Goal: Task Accomplishment & Management: Use online tool/utility

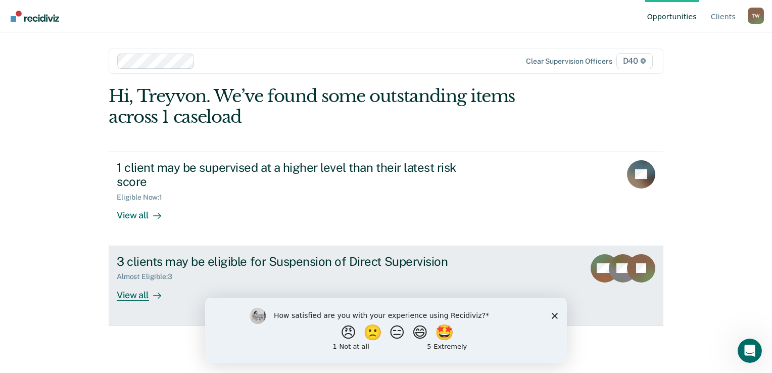
click at [135, 296] on div "View all" at bounding box center [145, 291] width 57 height 20
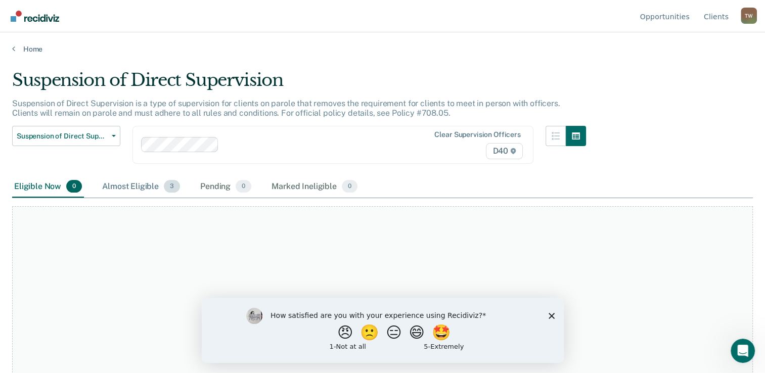
click at [140, 185] on div "Almost Eligible 3" at bounding box center [141, 187] width 82 height 22
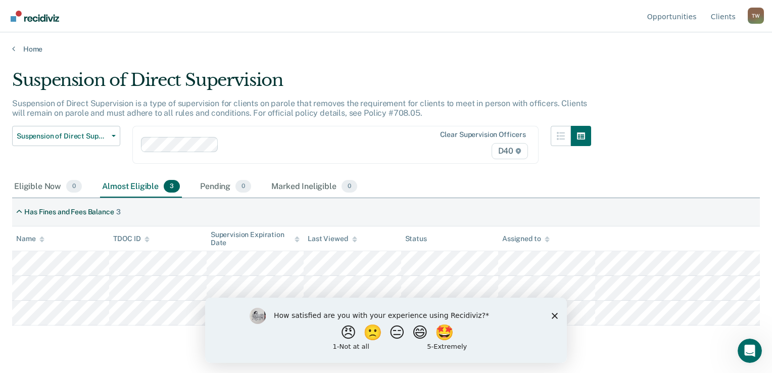
click at [556, 315] on polygon "Close survey" at bounding box center [555, 315] width 6 height 6
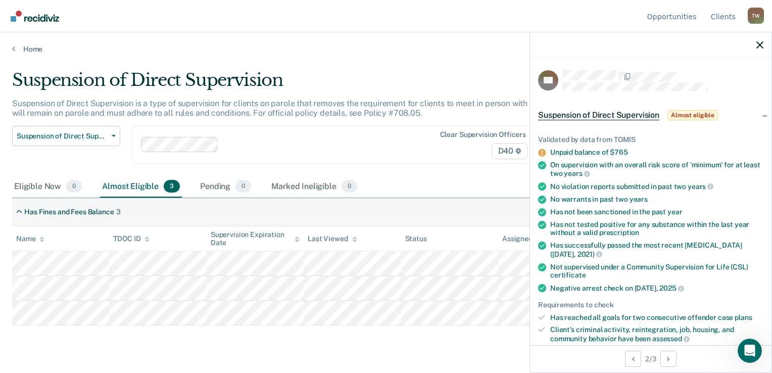
drag, startPoint x: 451, startPoint y: 250, endPoint x: 415, endPoint y: 337, distance: 94.3
click at [410, 343] on main "Suspension of Direct Supervision Suspension of Direct Supervision is a type of …" at bounding box center [386, 212] width 772 height 316
click at [757, 47] on icon "button" at bounding box center [760, 44] width 7 height 7
